Goal: Task Accomplishment & Management: Use online tool/utility

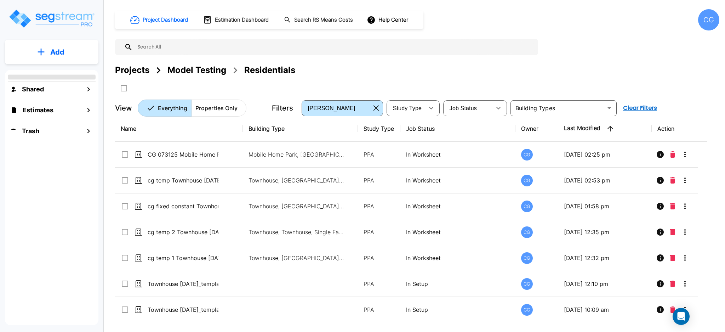
click at [711, 18] on div "CG" at bounding box center [708, 19] width 21 height 21
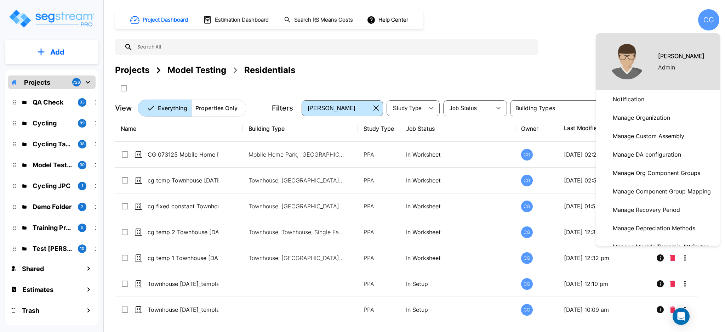
click at [707, 17] on div at bounding box center [362, 166] width 725 height 332
click at [628, 8] on div at bounding box center [362, 166] width 725 height 332
click at [648, 20] on div at bounding box center [362, 166] width 725 height 332
click at [705, 23] on div at bounding box center [362, 166] width 725 height 332
click at [573, 64] on div at bounding box center [362, 166] width 725 height 332
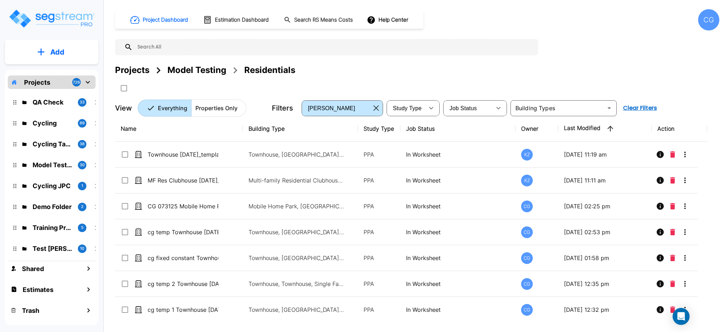
click at [707, 22] on div at bounding box center [362, 166] width 725 height 332
click at [705, 18] on div "CG" at bounding box center [708, 19] width 21 height 21
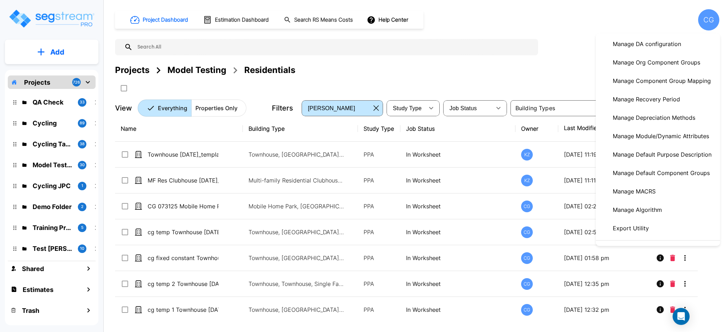
scroll to position [126, 0]
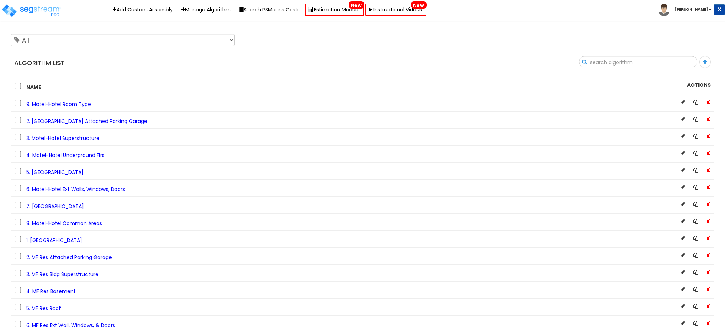
click at [664, 60] on input "text" at bounding box center [638, 62] width 118 height 12
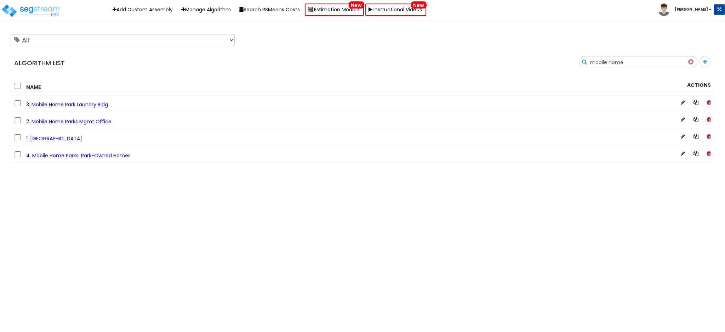
click at [673, 63] on input "mobile home" at bounding box center [638, 62] width 118 height 12
drag, startPoint x: 624, startPoint y: 59, endPoint x: 528, endPoint y: 58, distance: 95.6
click at [528, 58] on div "Search mobile home" at bounding box center [541, 64] width 357 height 17
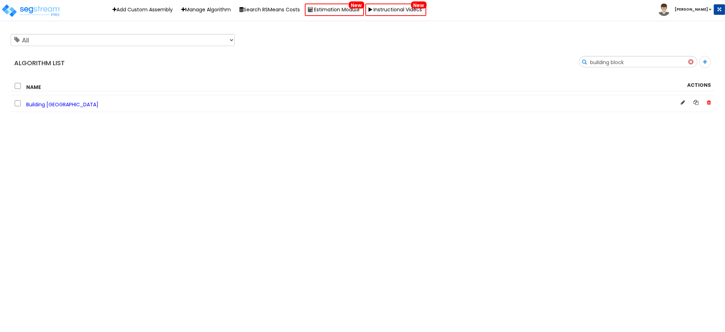
type input "building block"
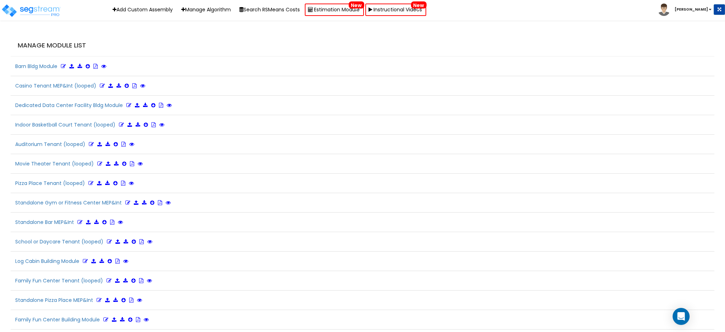
click at [581, 46] on h4 "Manage Module List" at bounding box center [364, 45] width 693 height 7
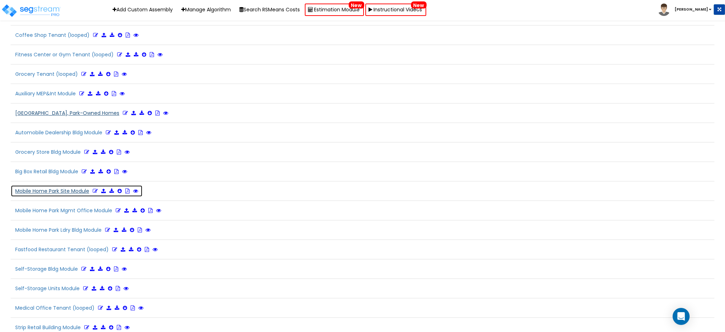
scroll to position [1429, 0]
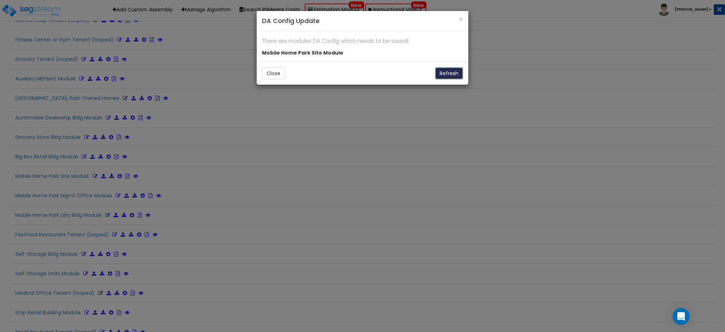
click at [455, 72] on button "Refresh" at bounding box center [449, 73] width 28 height 12
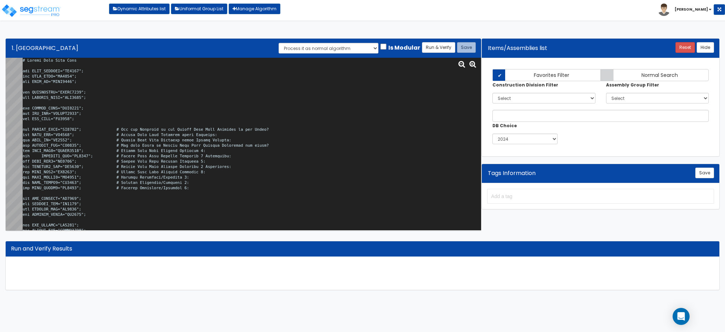
click at [123, 135] on textarea at bounding box center [252, 144] width 459 height 172
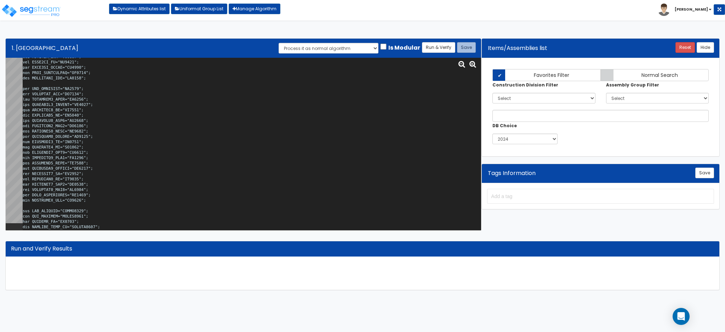
scroll to position [441, 0]
click at [139, 130] on textarea at bounding box center [252, 144] width 459 height 172
click at [163, 157] on textarea at bounding box center [252, 144] width 459 height 172
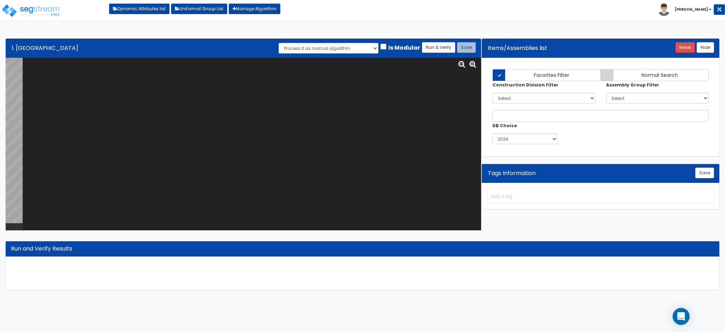
scroll to position [0, 0]
click at [49, 82] on textarea at bounding box center [252, 144] width 459 height 172
paste textarea "# Mobile Home Park Site var SITE_ACRORSF="HO0246"; var SITE_ACRE="SI0015"; var …"
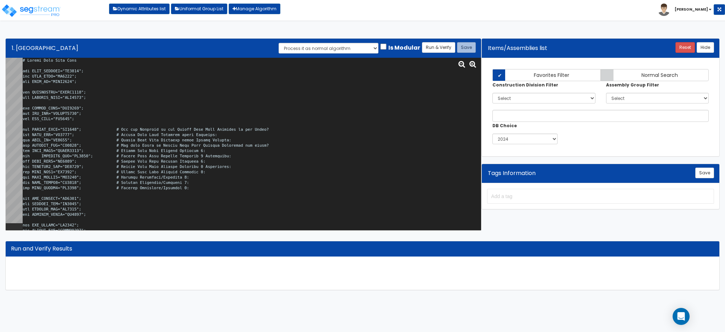
scroll to position [37129, 0]
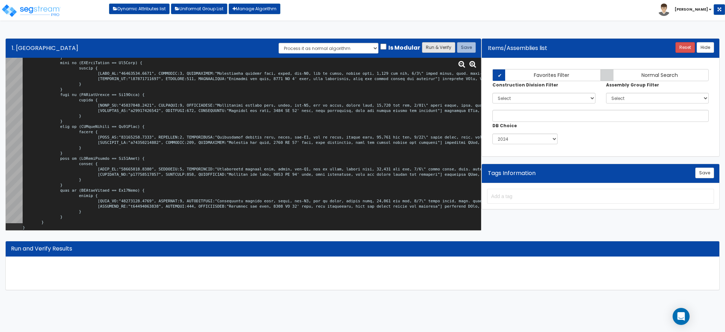
type textarea "# Mobile Home Park Site var SITE_ACRORSF="HO0246"; var SITE_ACRE="SI0015"; var …"
click at [433, 48] on button "Run & Verify" at bounding box center [438, 47] width 33 height 11
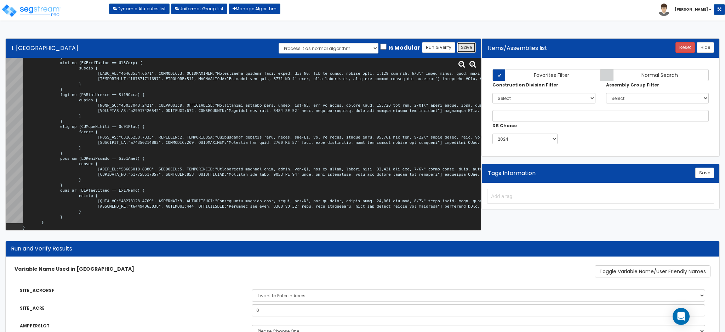
click at [469, 46] on button "Save" at bounding box center [466, 47] width 19 height 11
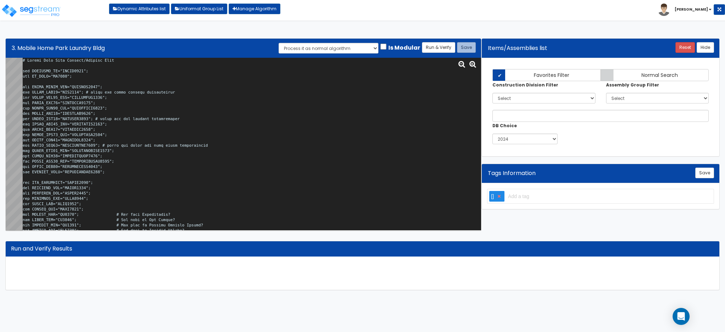
click at [86, 96] on textarea at bounding box center [252, 144] width 459 height 172
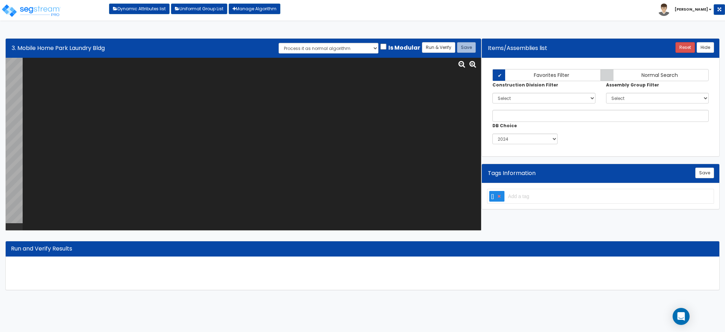
click at [127, 81] on textarea at bounding box center [252, 144] width 459 height 172
paste textarea "# Mobile Home Park Amenity/Laundry Bldg var LDRYBLDG_SF="CLFSF0000"; var ST_COM…"
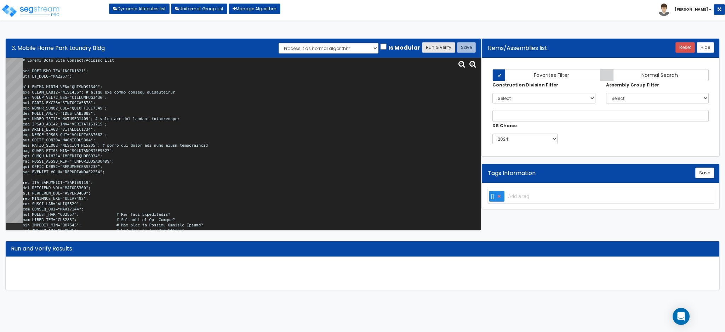
type textarea "# Mobile Home Park Amenity/Laundry Bldg var LDRYBLDG_SF="CLFSF0000"; var ST_COM…"
click at [442, 47] on button "Run & Verify" at bounding box center [438, 47] width 33 height 11
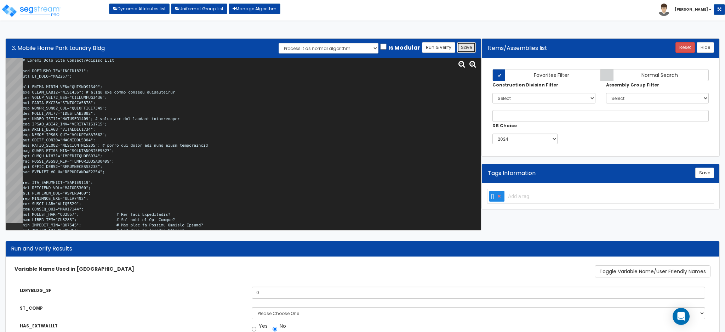
click at [469, 48] on button "Save" at bounding box center [466, 47] width 19 height 11
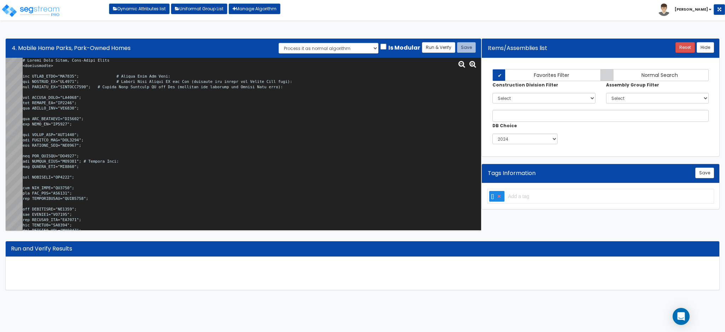
click at [150, 83] on textarea at bounding box center [252, 144] width 459 height 172
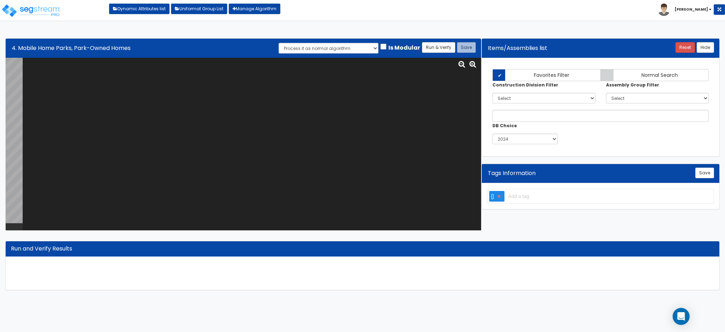
click at [61, 82] on textarea at bounding box center [252, 144] width 459 height 172
paste textarea "# Mobile Home Parks, Park-Owned Homes <loopenabled> var MHPAD_TYPE="MO0011"; # …"
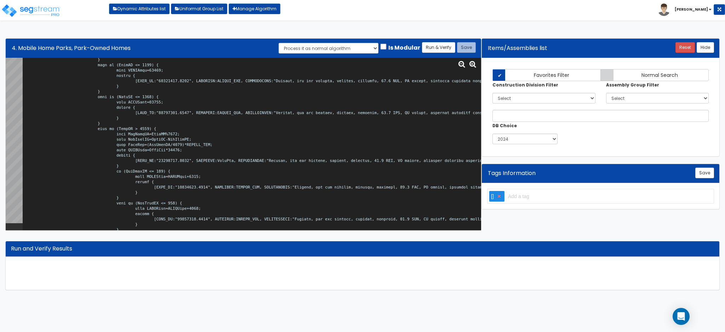
scroll to position [10134, 0]
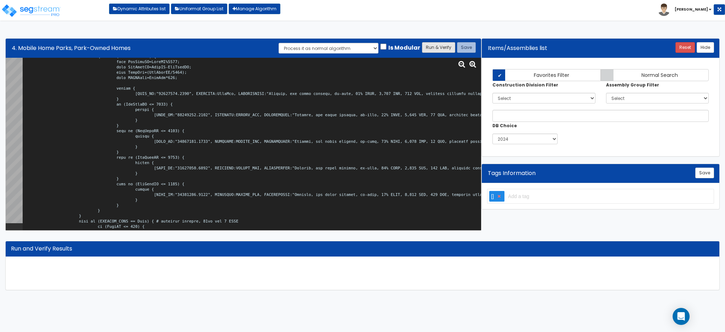
type textarea "# Mobile Home Parks, Park-Owned Homes <loopenabled> var MHPAD_TYPE="MO0011"; # …"
click at [433, 47] on button "Run & Verify" at bounding box center [438, 47] width 33 height 11
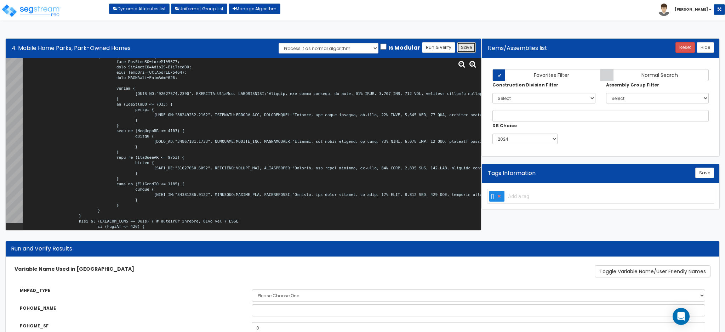
click at [466, 46] on button "Save" at bounding box center [466, 47] width 19 height 11
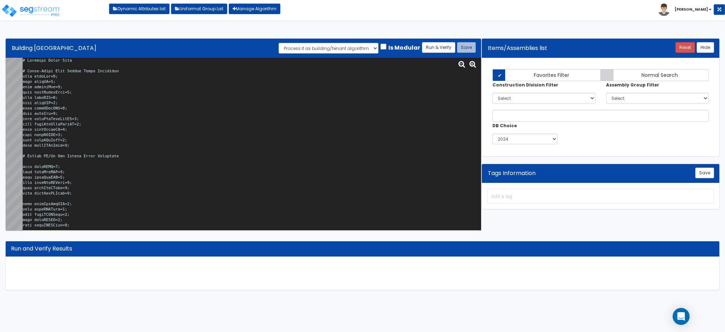
click at [178, 150] on textarea at bounding box center [252, 144] width 459 height 172
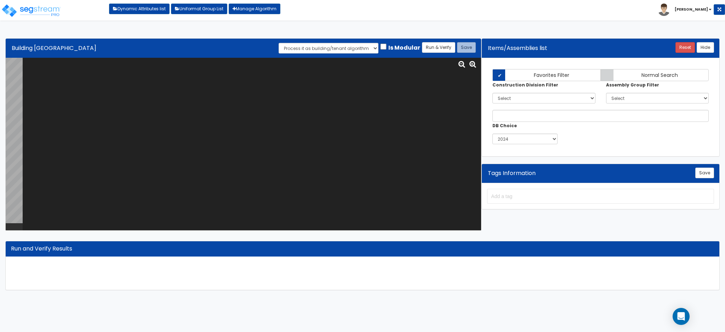
click at [202, 104] on textarea at bounding box center [252, 144] width 459 height 172
paste textarea "# Building Block Algo # Motel-Hotel Room Tenant Block Algorithm calc roomNum=0;…"
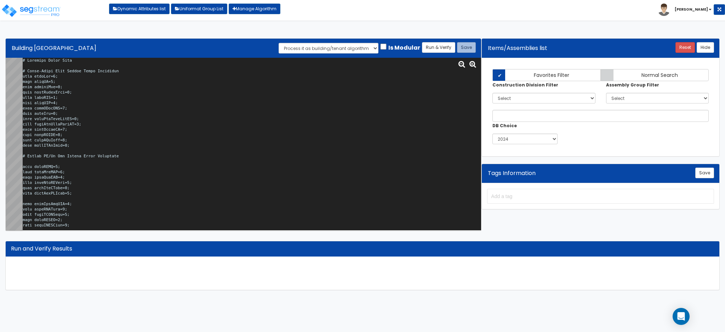
scroll to position [28125, 0]
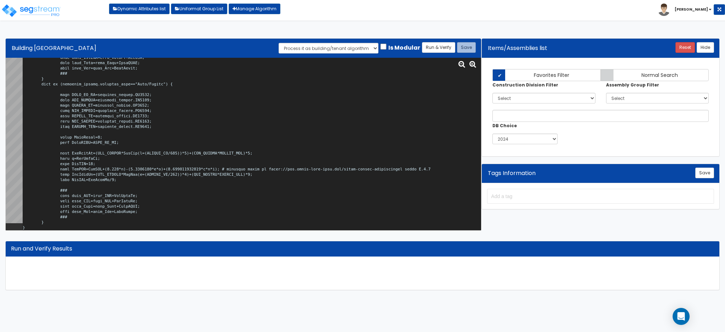
type textarea "# Building Block Algo # Motel-Hotel Room Tenant Block Algorithm calc roomNum=0;…"
click at [370, 45] on select "Process it as normal algorithm Process it as building/tenant algorithm" at bounding box center [329, 48] width 100 height 11
drag, startPoint x: 370, startPoint y: 45, endPoint x: 387, endPoint y: 44, distance: 17.0
click at [370, 45] on select "Process it as normal algorithm Process it as building/tenant algorithm" at bounding box center [329, 48] width 100 height 11
click at [443, 45] on button "Run & Verify" at bounding box center [438, 47] width 33 height 11
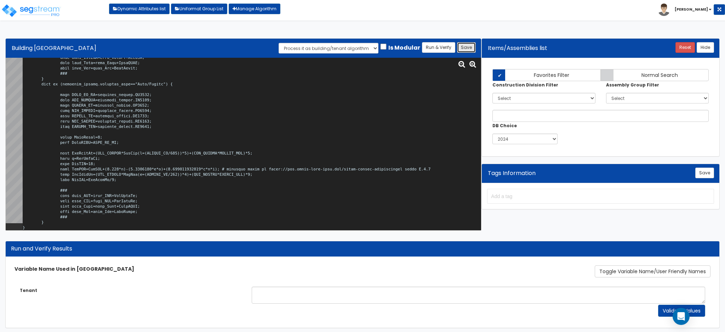
click at [467, 52] on button "Save" at bounding box center [466, 47] width 19 height 11
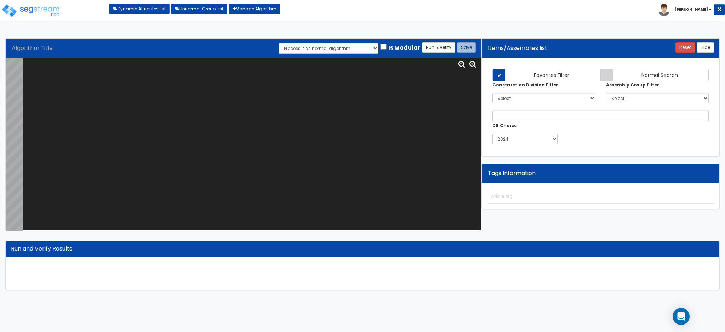
click at [245, 113] on textarea at bounding box center [252, 144] width 459 height 172
paste textarea "# Mobile Home Park [GEOGRAPHIC_DATA] calc mhome_WFU=0; calc mhome_Num=0; calc m…"
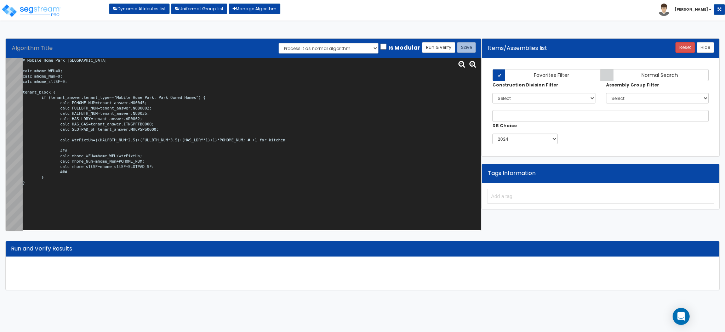
type textarea "# Mobile Home Park [GEOGRAPHIC_DATA] calc mhome_WFU=0; calc mhome_Num=0; calc m…"
click at [53, 45] on input "Algorithm Title" at bounding box center [127, 48] width 233 height 12
paste input "Mobile Home Park Tenant Block Algo"
type input "Mobile Home Park Tenant Block Algo"
click at [371, 43] on select "Process it as normal algorithm Process it as building/tenant algorithm" at bounding box center [329, 48] width 100 height 11
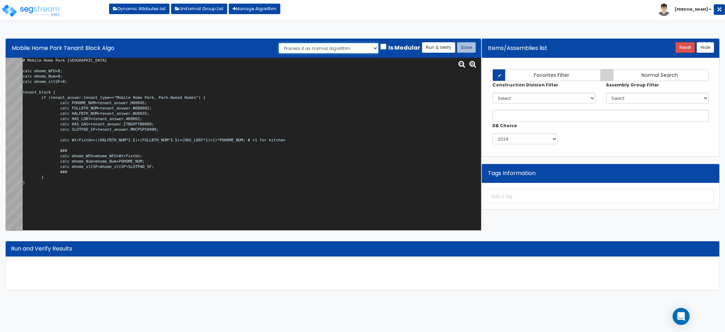
select select "true"
click at [282, 43] on select "Process it as normal algorithm Process it as building/tenant algorithm" at bounding box center [329, 48] width 100 height 11
click at [436, 51] on button "Run & Verify" at bounding box center [438, 47] width 33 height 11
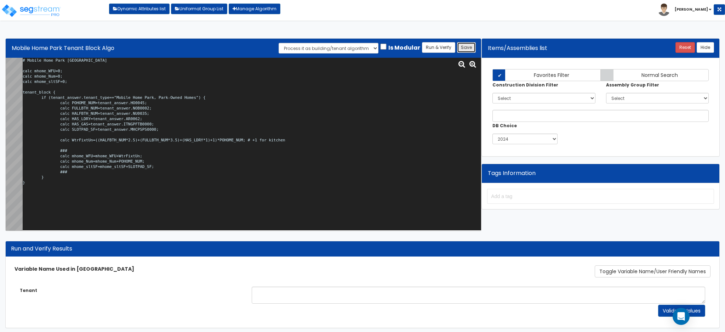
click at [465, 45] on button "Save" at bounding box center [466, 47] width 19 height 11
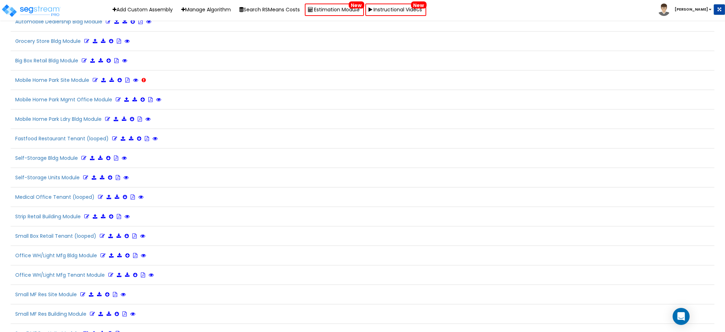
scroll to position [1466, 0]
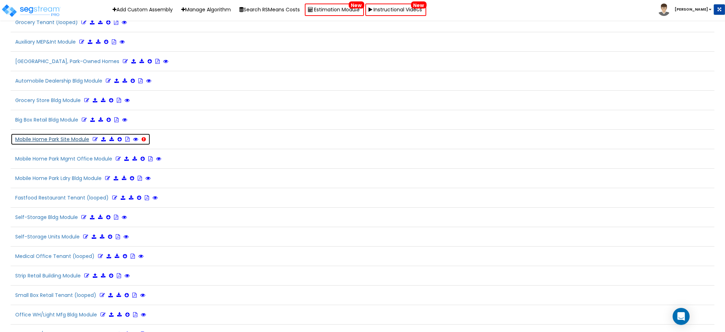
click at [96, 141] on icon at bounding box center [95, 139] width 5 height 5
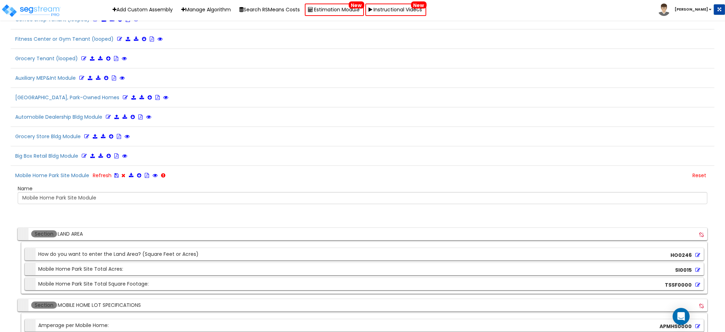
scroll to position [1586, 0]
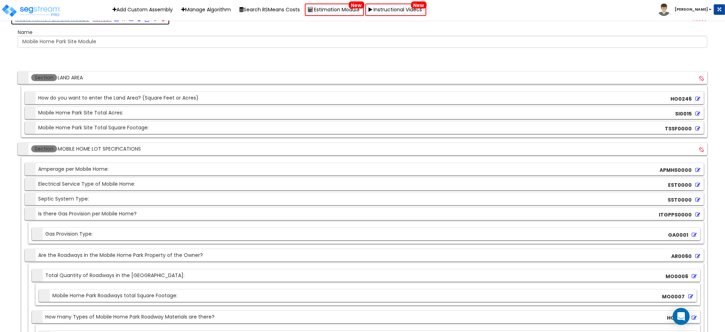
click at [115, 21] on icon at bounding box center [116, 19] width 4 height 5
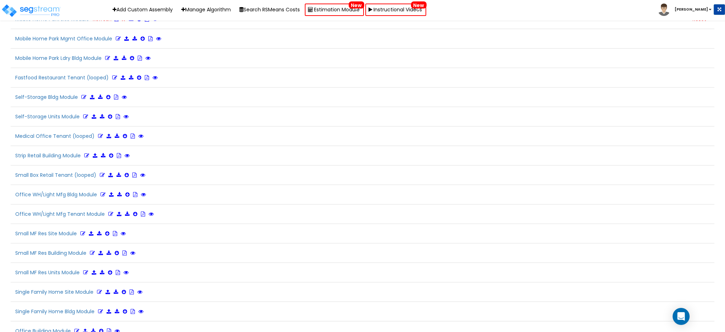
drag, startPoint x: 92, startPoint y: 257, endPoint x: 220, endPoint y: 233, distance: 130.8
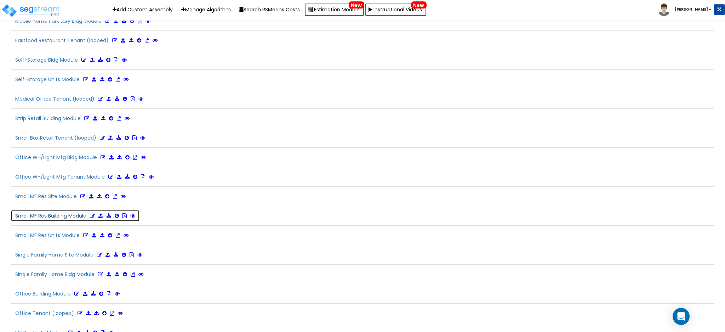
scroll to position [1649, 0]
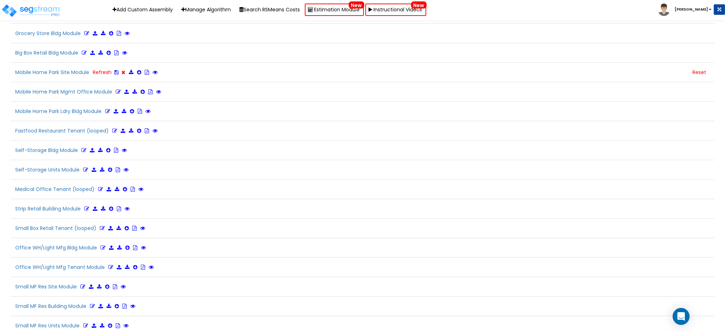
scroll to position [1523, 0]
